Goal: Transaction & Acquisition: Subscribe to service/newsletter

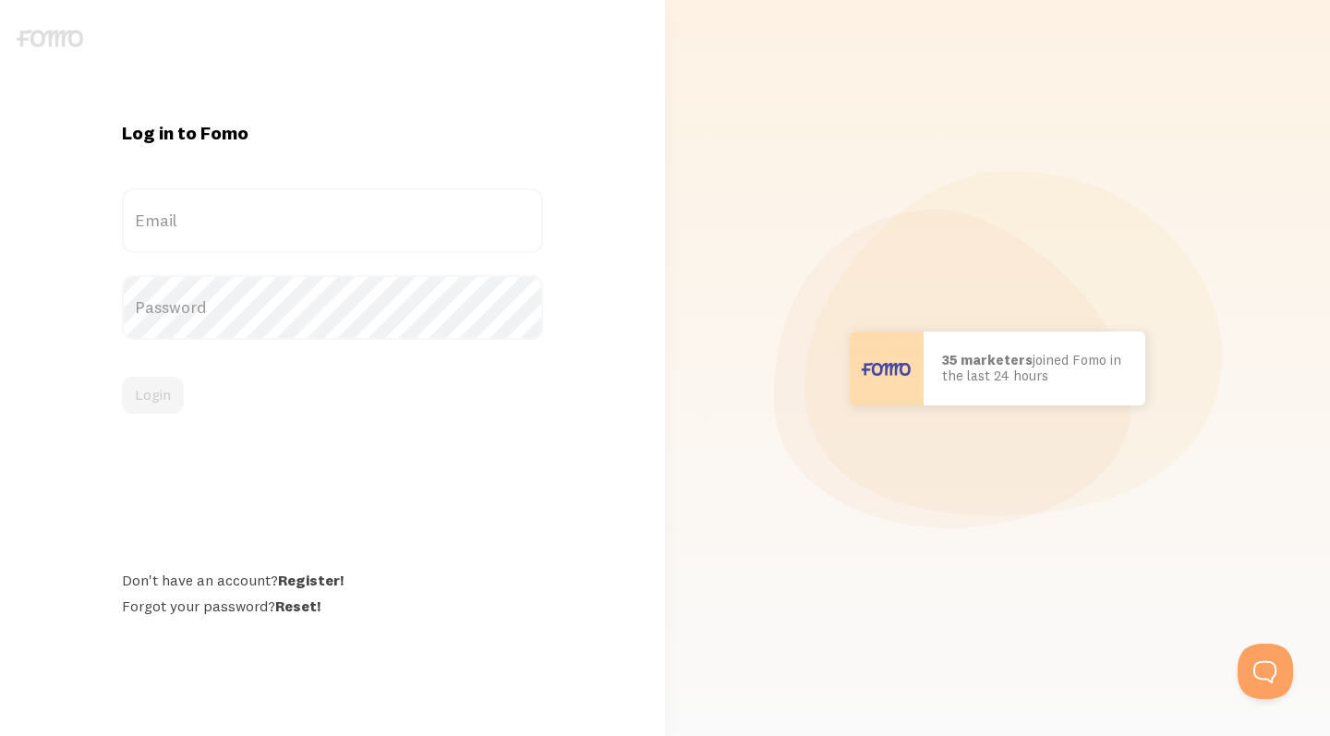
click at [59, 45] on img at bounding box center [50, 39] width 66 height 18
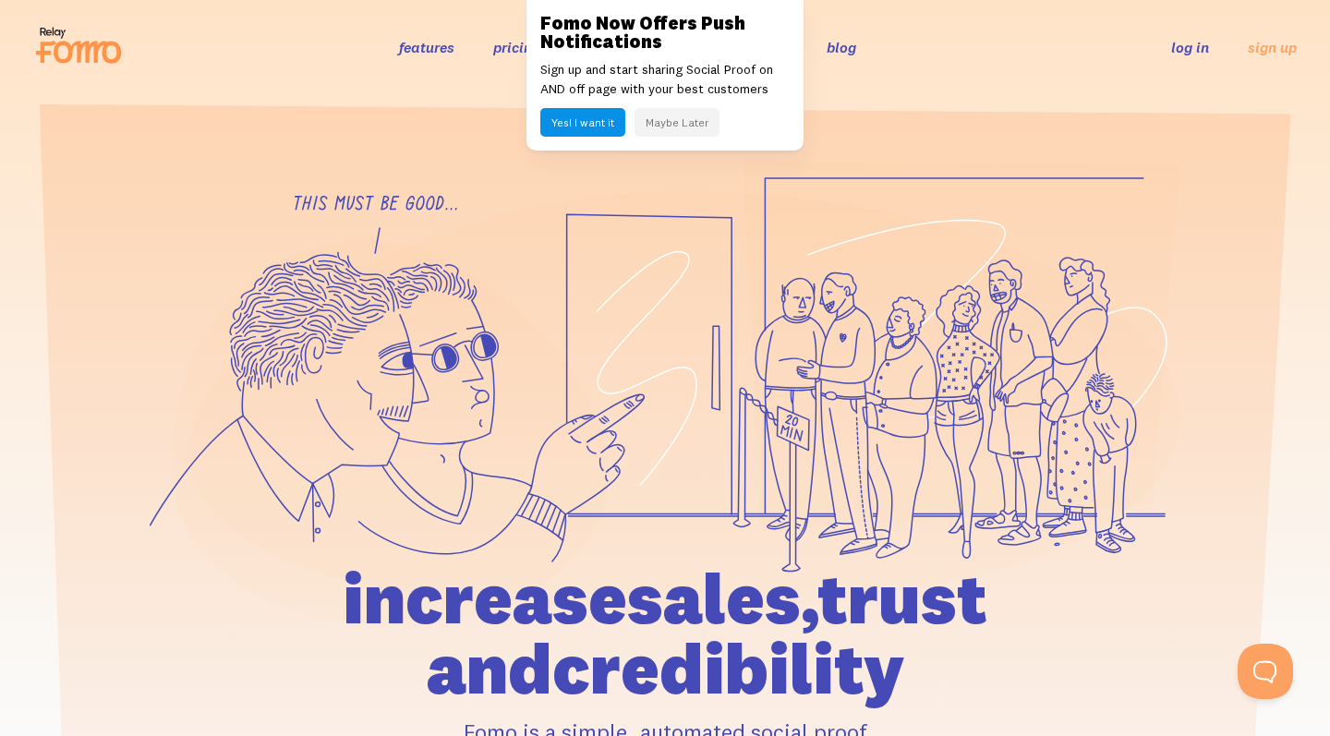
click at [510, 52] on link "pricing" at bounding box center [516, 47] width 47 height 18
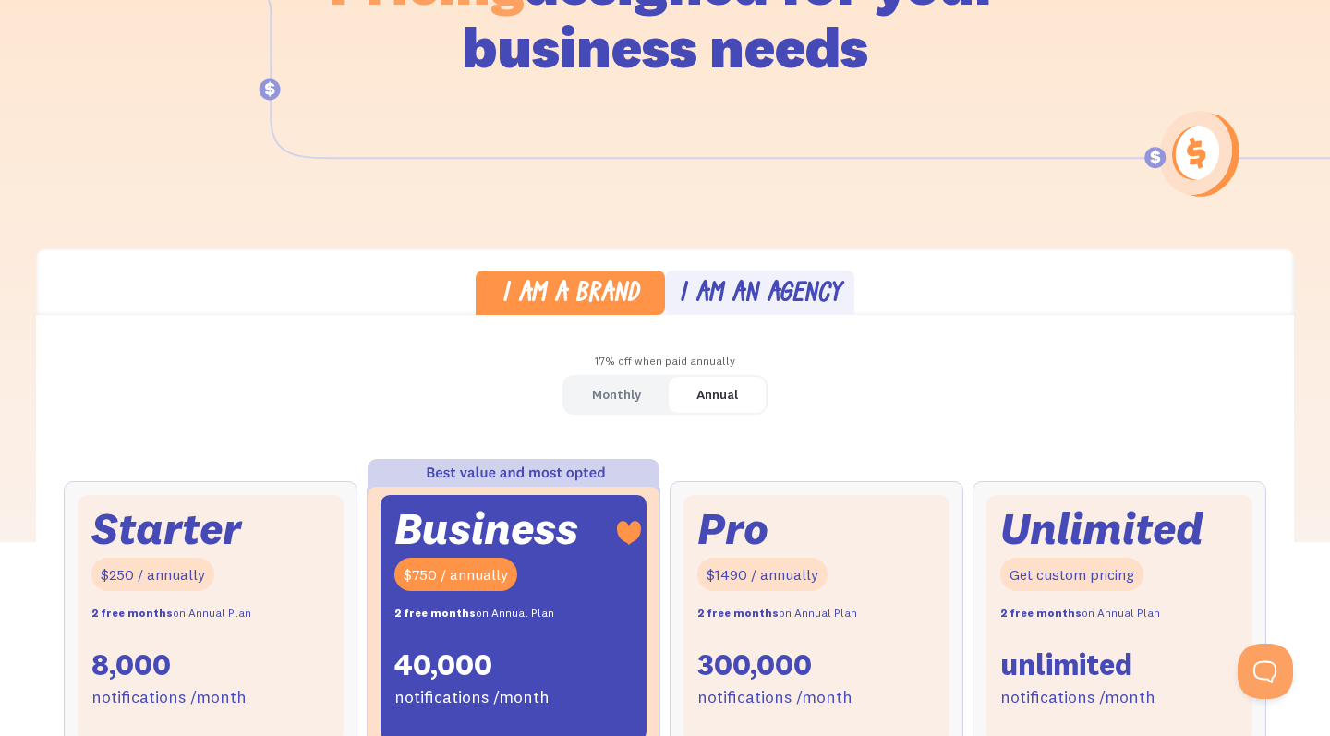
click at [618, 387] on div "Monthly" at bounding box center [616, 394] width 49 height 27
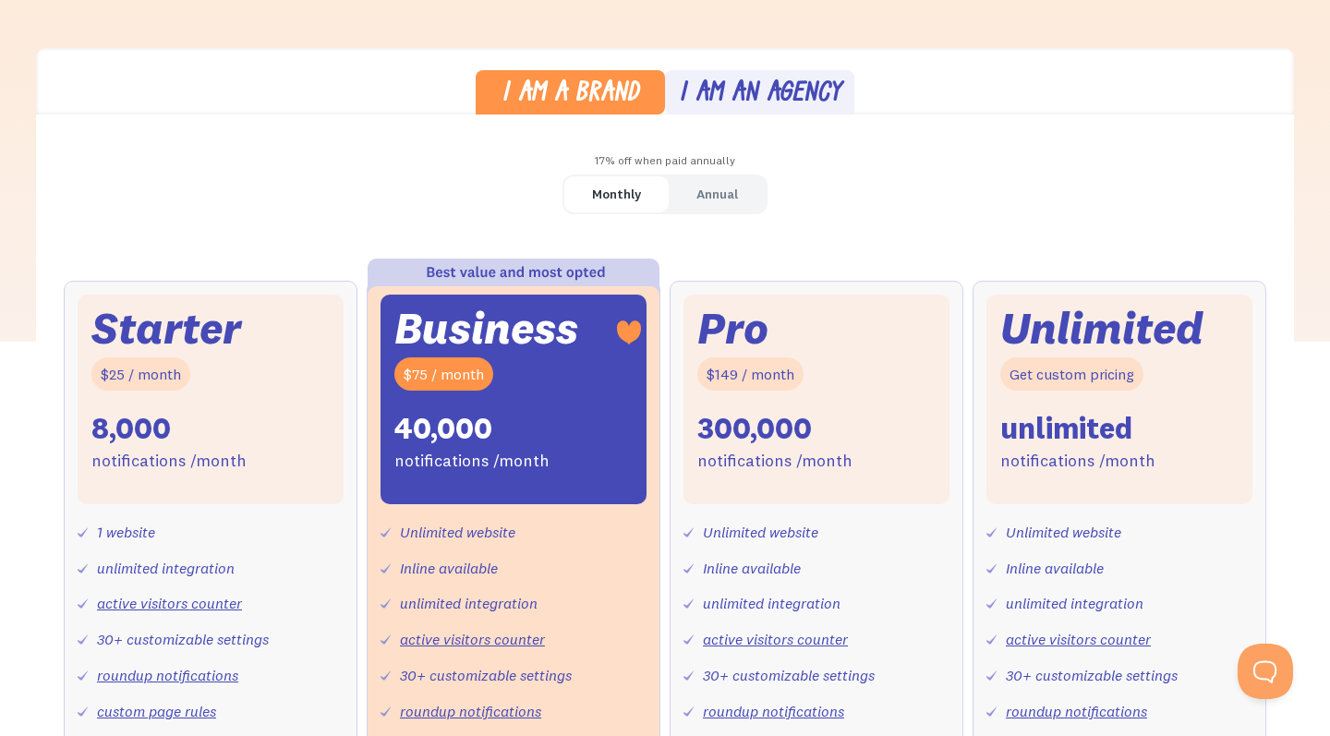
scroll to position [475, 0]
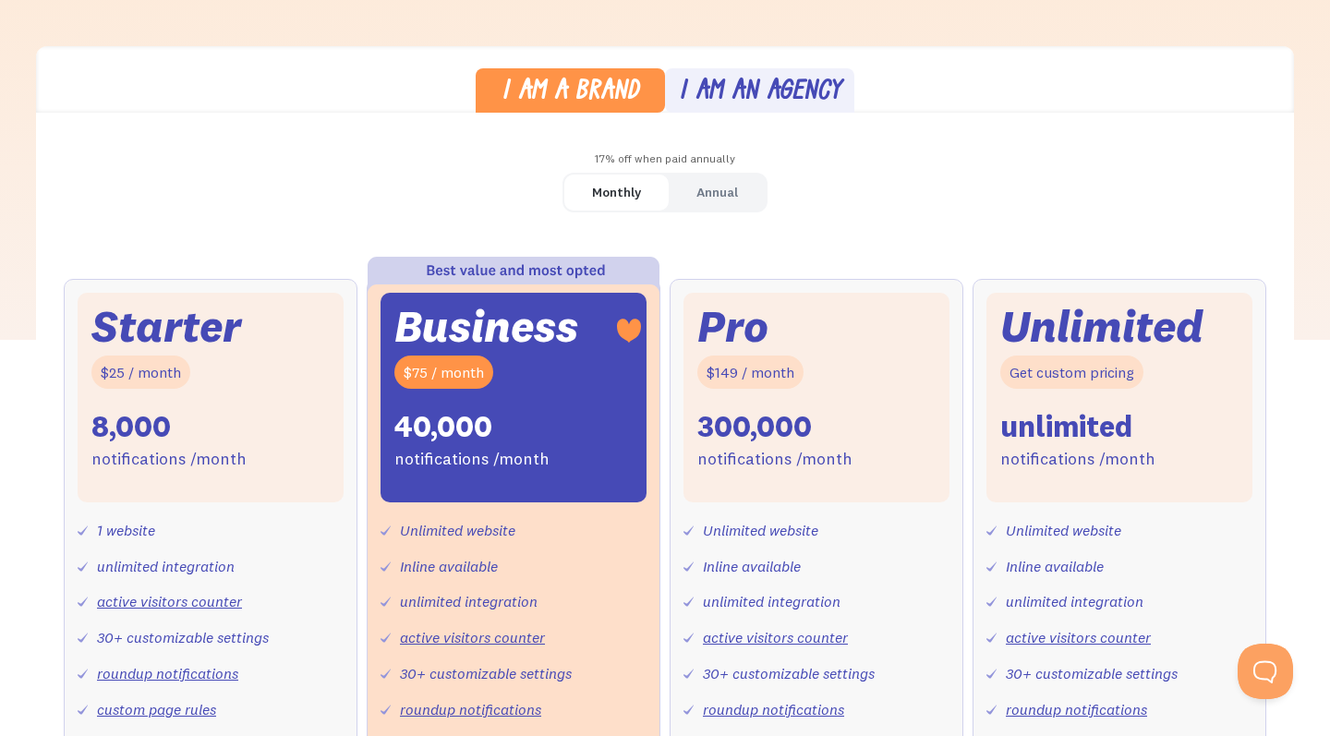
click at [192, 427] on div "Starter $25 / month 8,000 notifications /month" at bounding box center [211, 398] width 266 height 210
click at [162, 427] on div "8,000" at bounding box center [130, 426] width 79 height 39
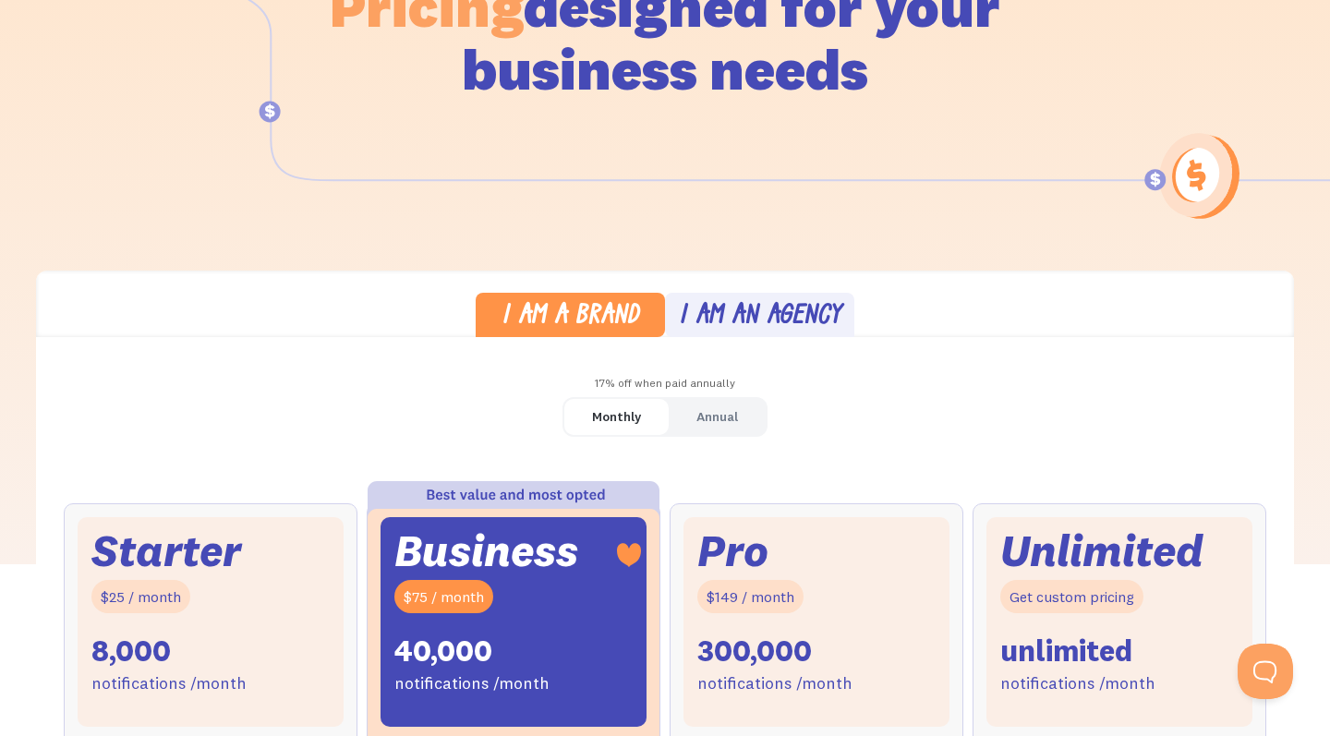
scroll to position [276, 0]
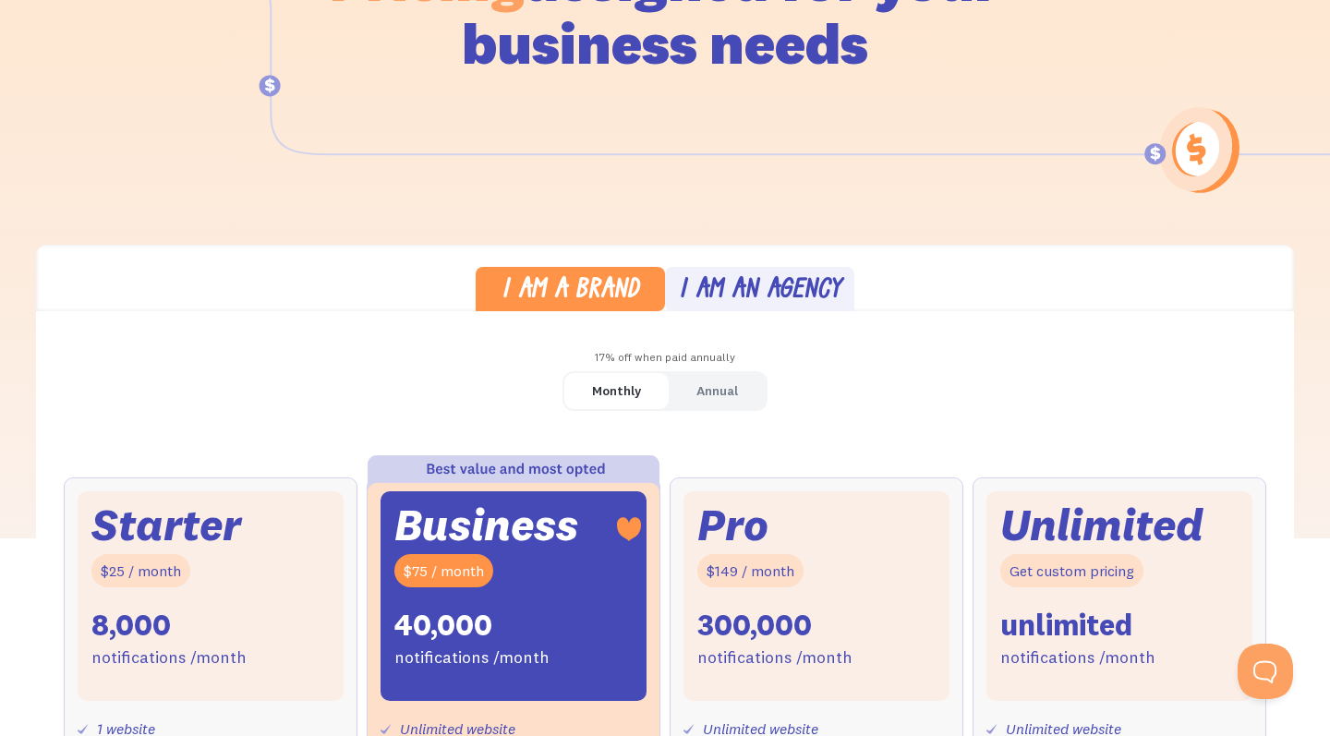
click at [221, 505] on div "Starter" at bounding box center [166, 525] width 150 height 40
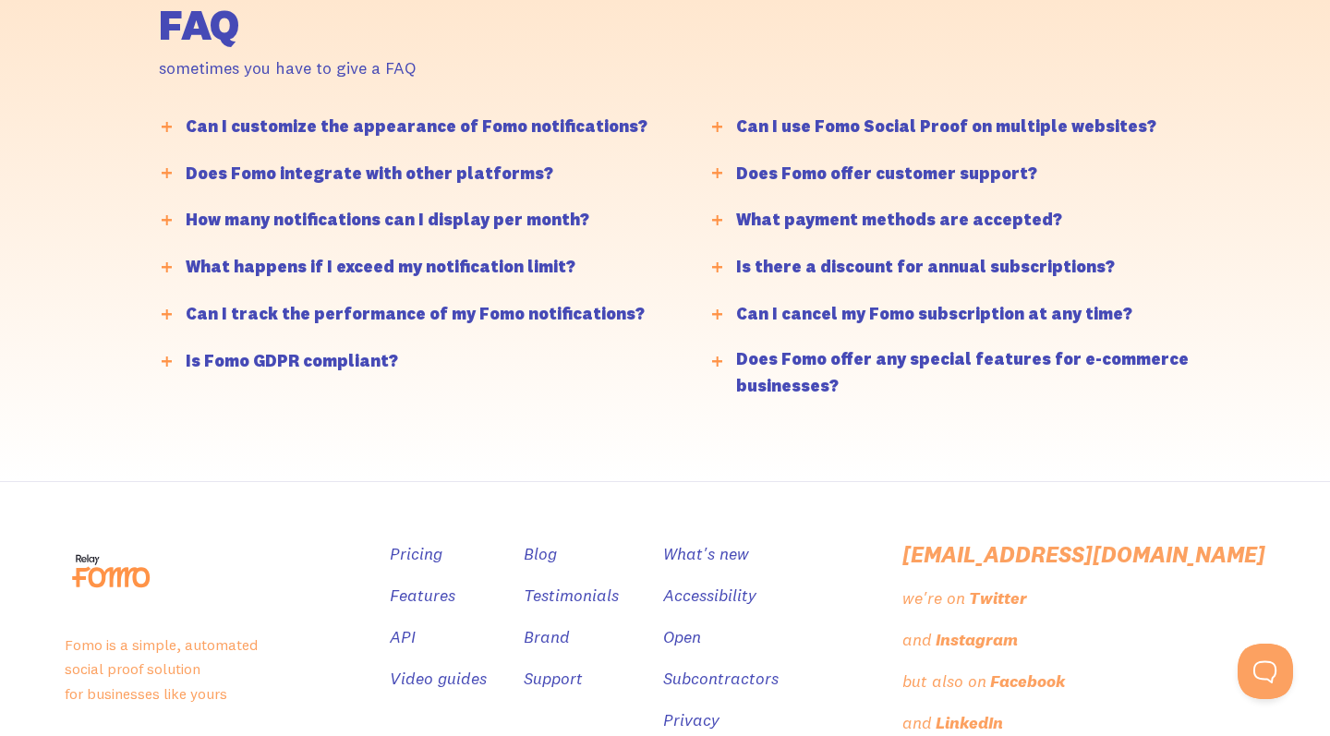
scroll to position [4477, 0]
